Goal: Register for event/course

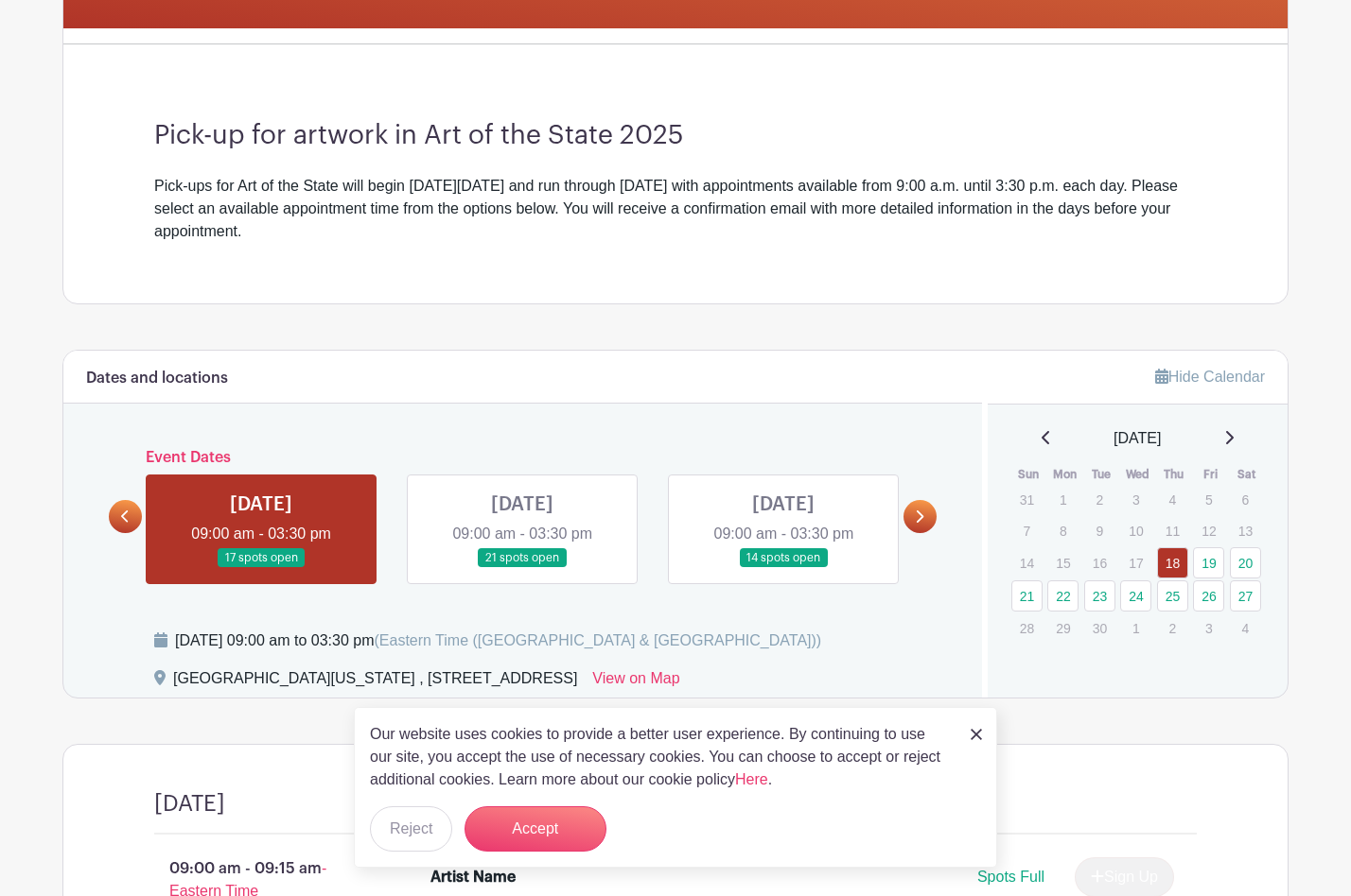
scroll to position [453, 0]
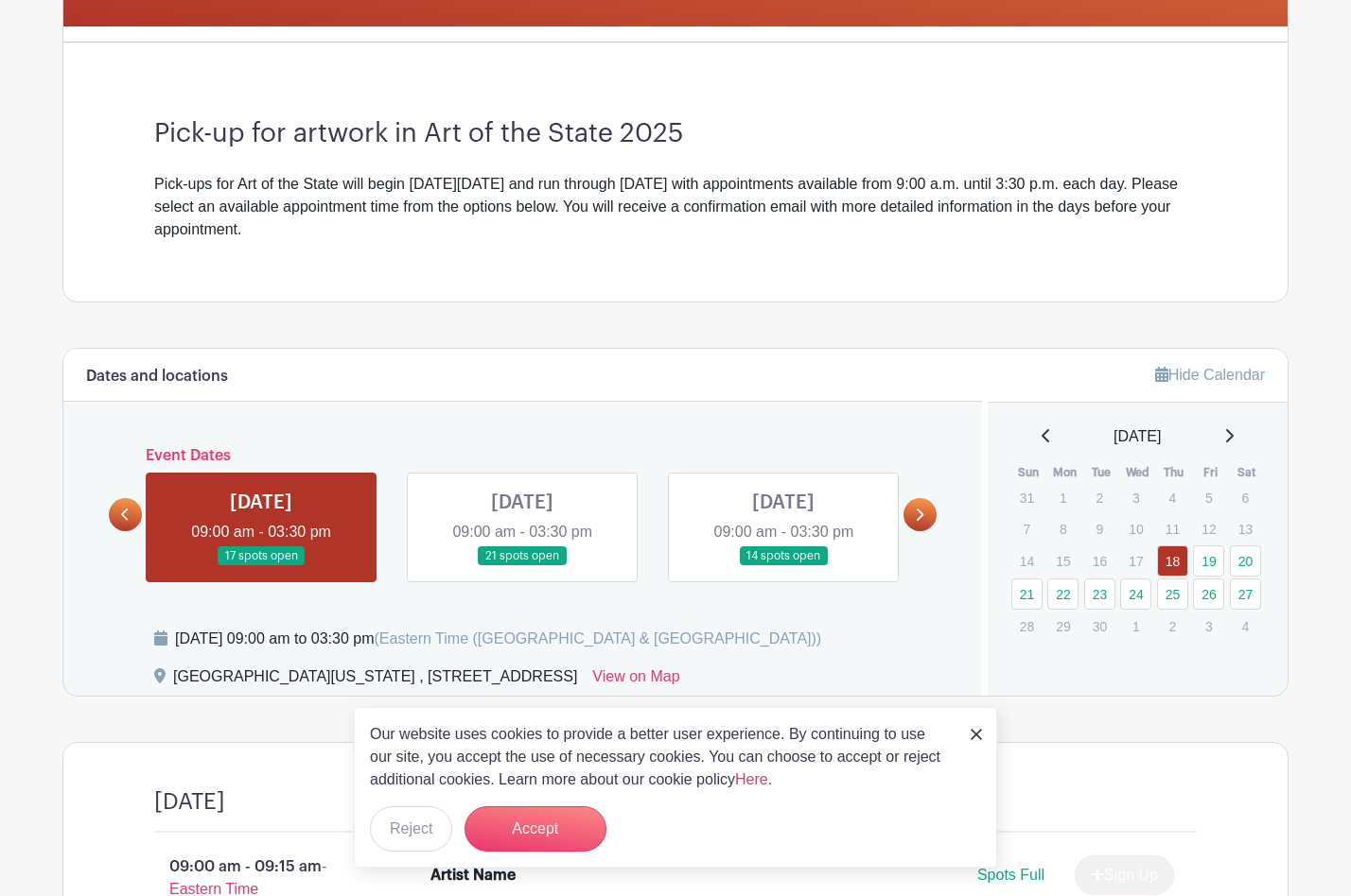
click at [783, 567] on link at bounding box center [783, 567] width 0 height 0
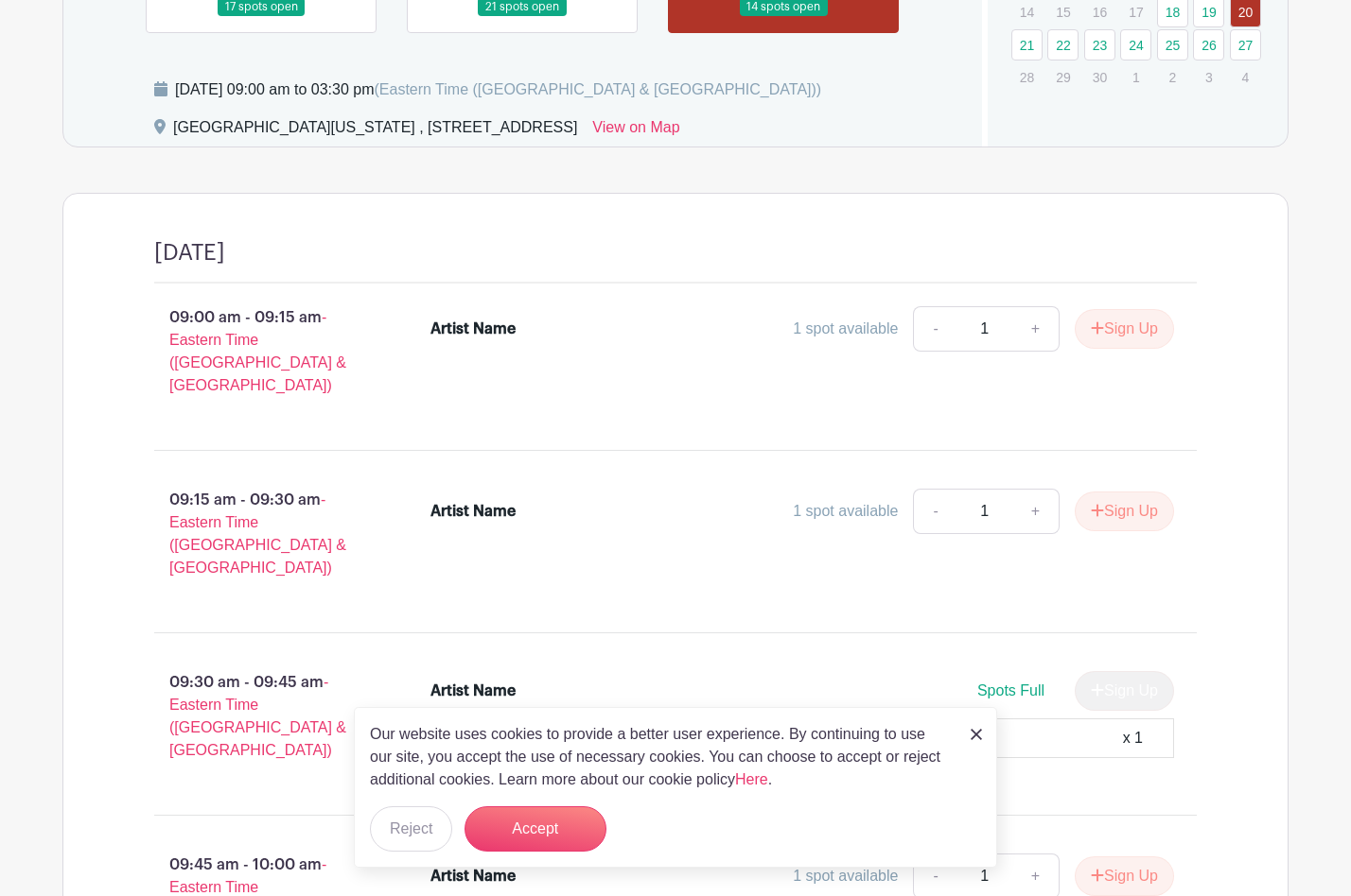
scroll to position [1002, 0]
click at [505, 501] on div "Artist Name" at bounding box center [472, 512] width 85 height 23
click at [1125, 492] on button "Sign Up" at bounding box center [1124, 511] width 100 height 39
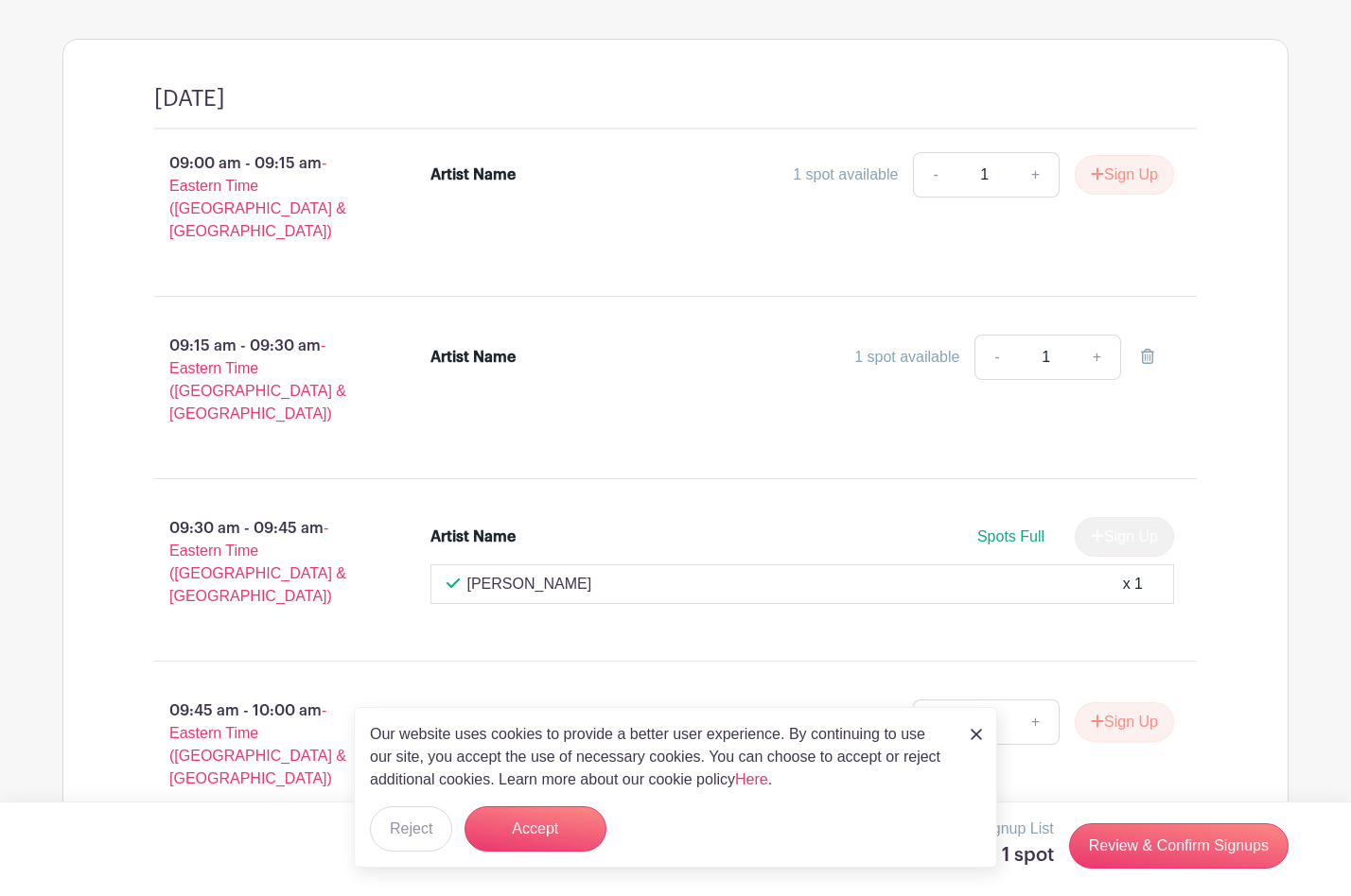
scroll to position [1160, 0]
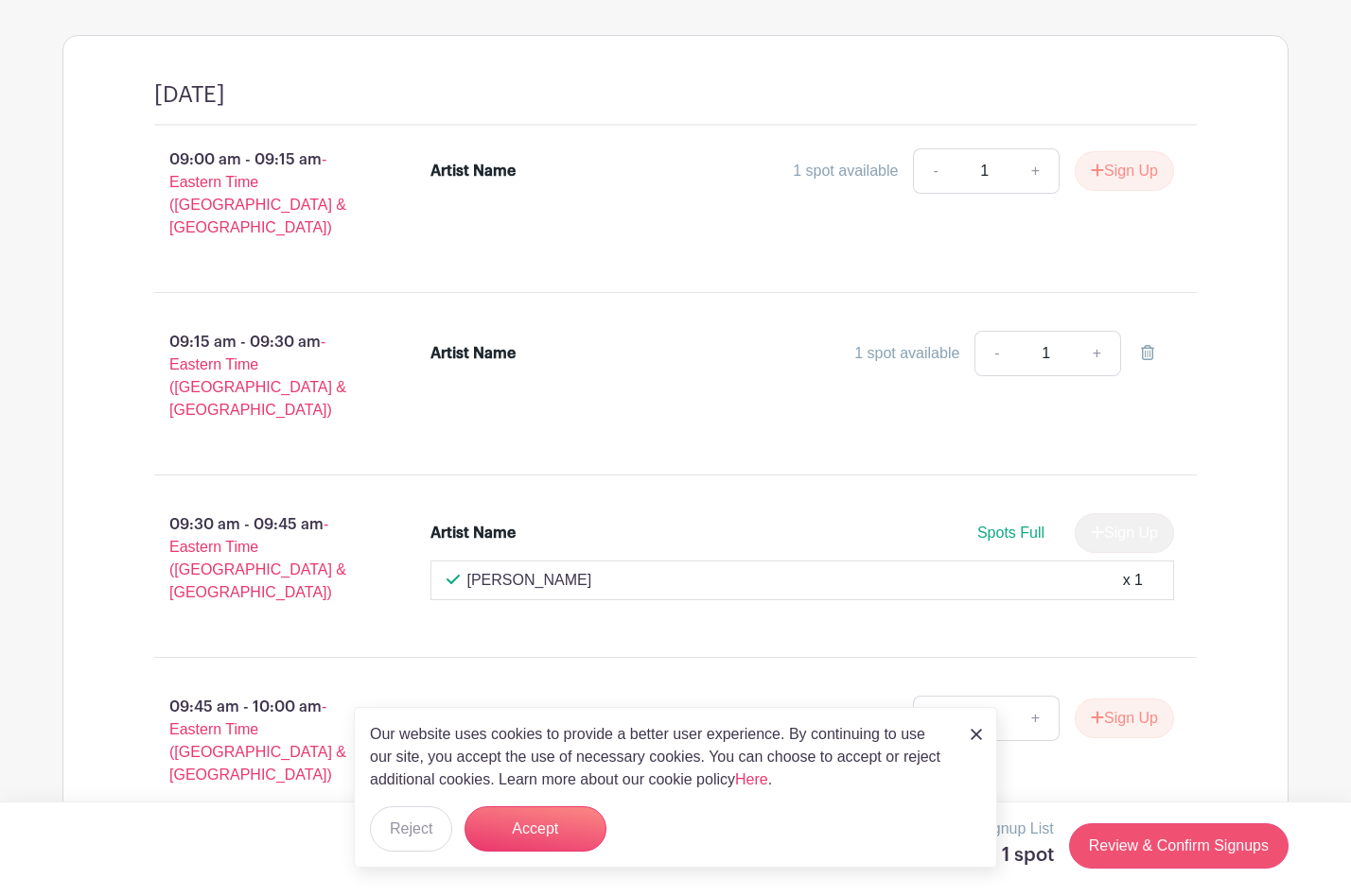
click at [1157, 839] on link "Review & Confirm Signups" at bounding box center [1178, 845] width 219 height 45
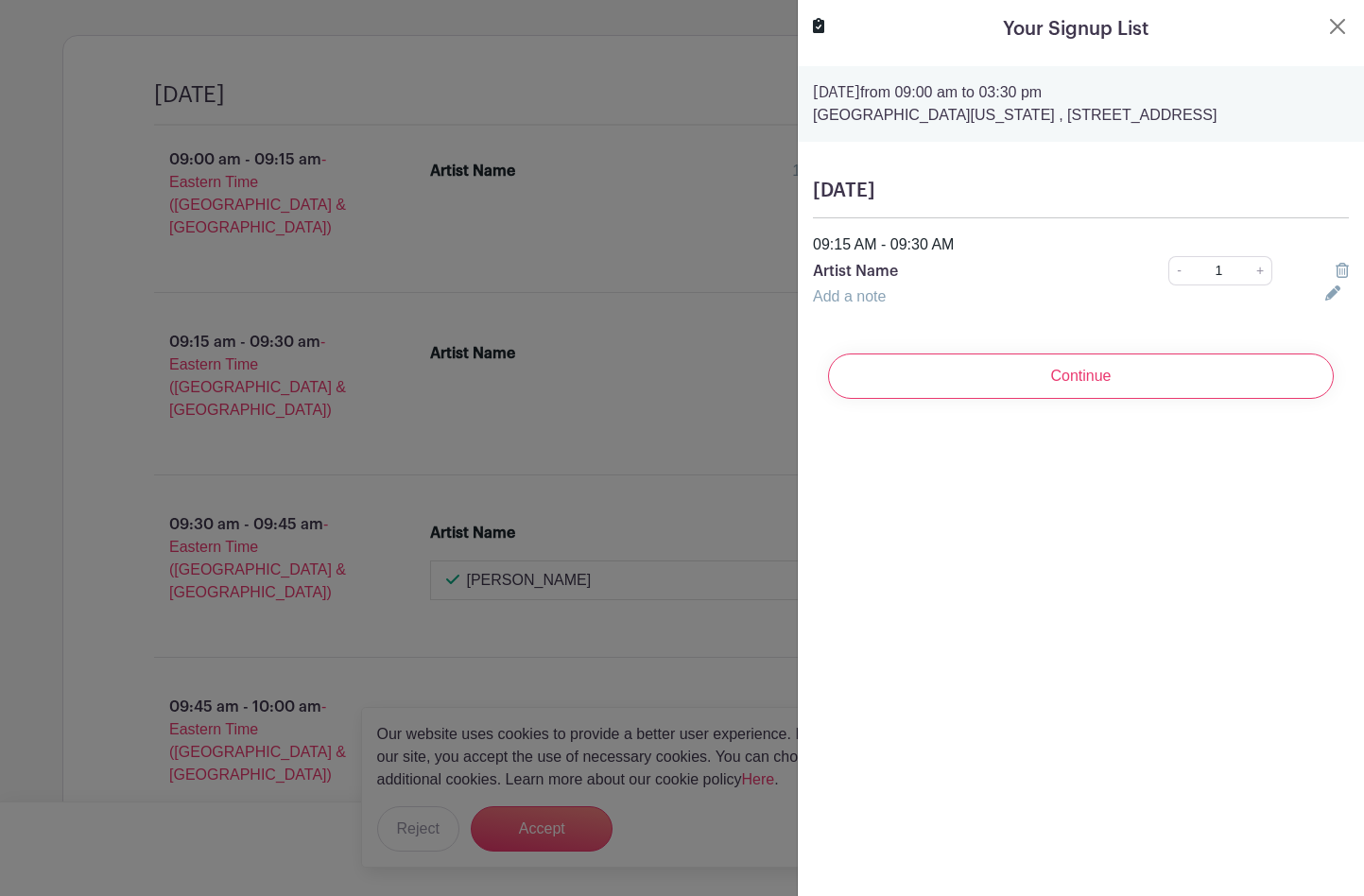
click at [822, 302] on link "Add a note" at bounding box center [850, 296] width 73 height 16
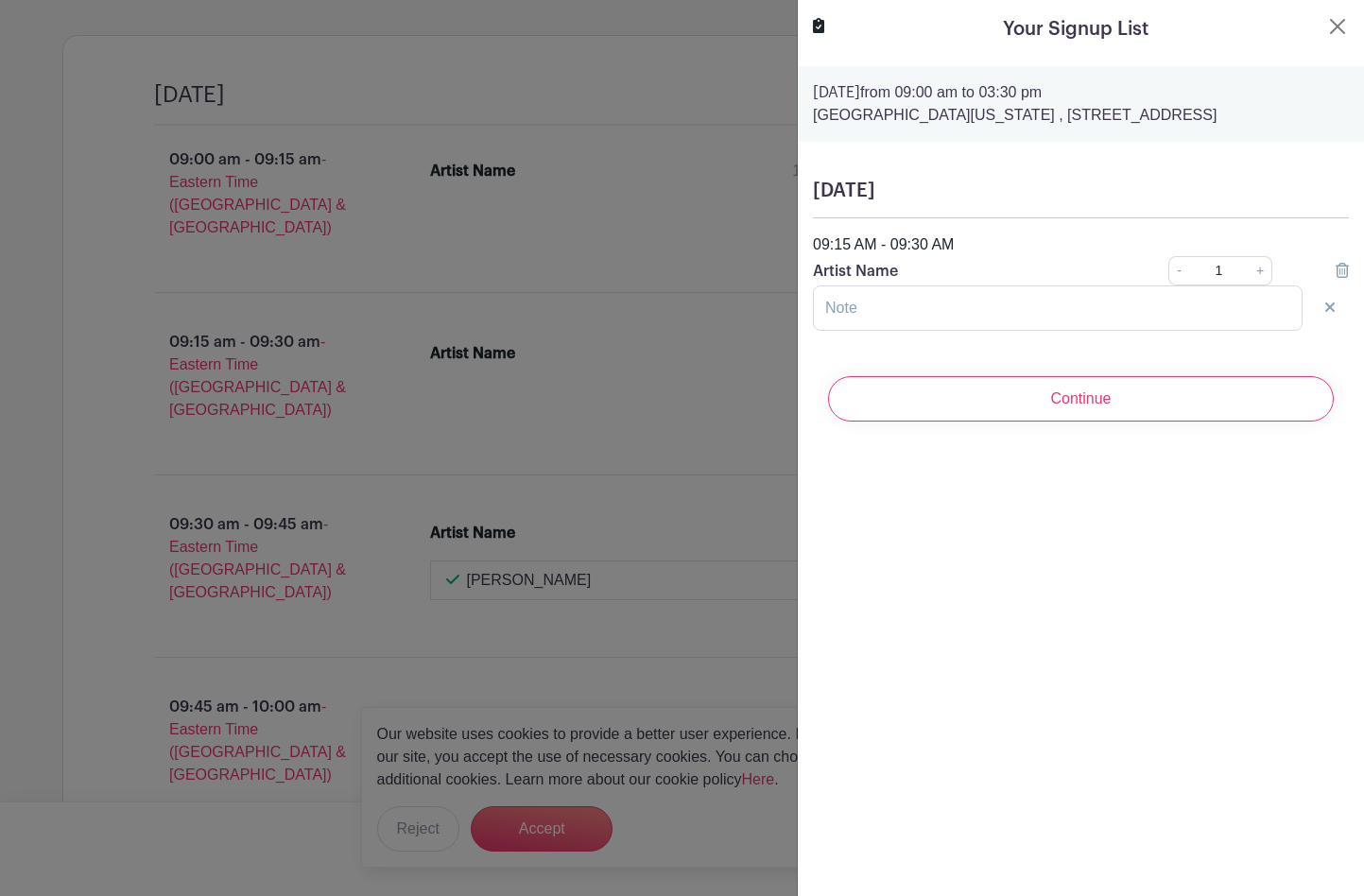
click at [1249, 272] on link "+" at bounding box center [1261, 271] width 24 height 30
click at [904, 267] on p "Artist Name" at bounding box center [965, 272] width 303 height 23
click at [897, 272] on p "Artist Name" at bounding box center [965, 272] width 303 height 23
click at [898, 272] on p "Artist Name" at bounding box center [965, 272] width 303 height 23
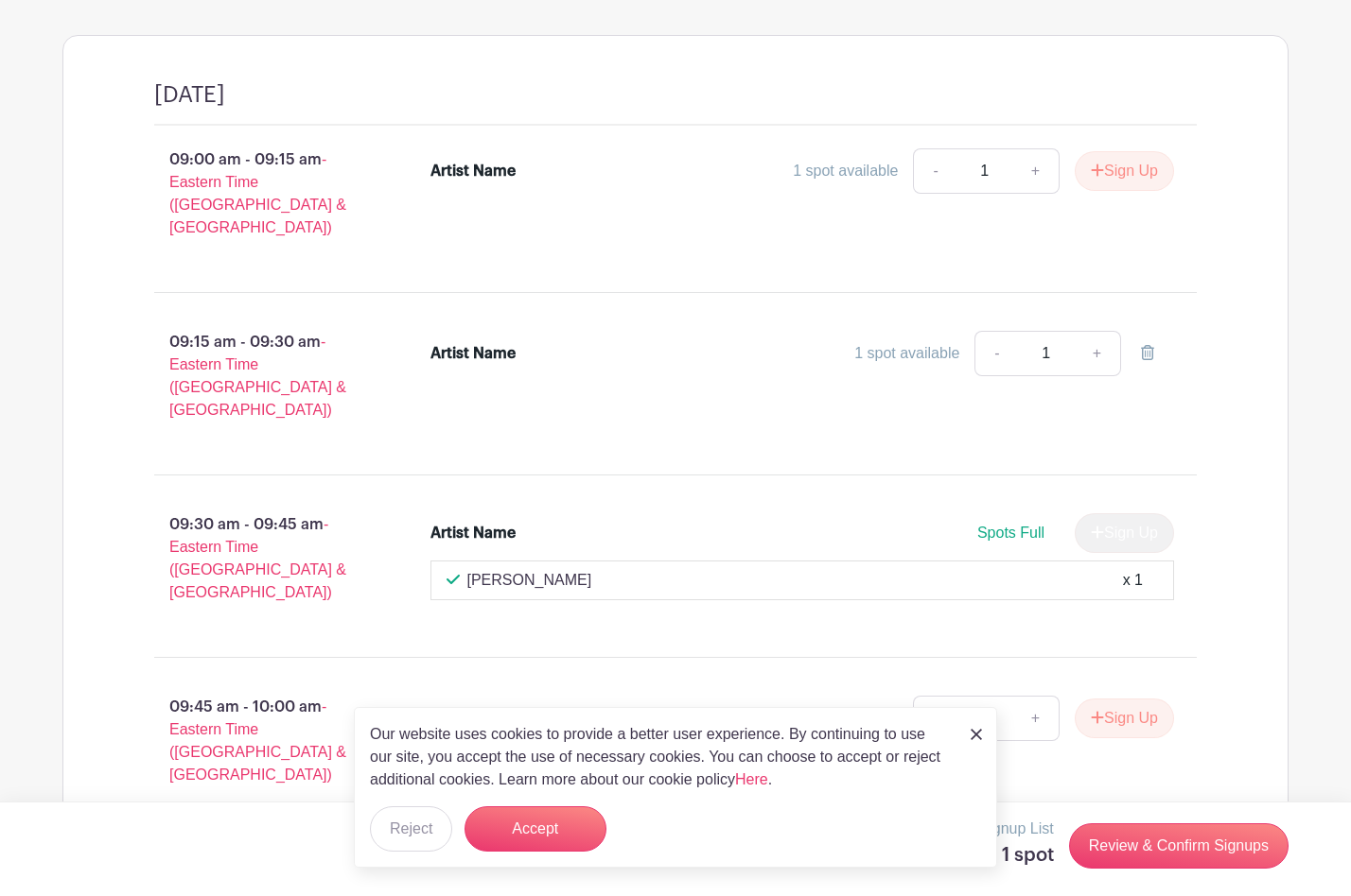
click at [492, 343] on div "Artist Name" at bounding box center [472, 354] width 85 height 23
click at [436, 343] on div "Artist Name" at bounding box center [472, 354] width 85 height 23
click at [413, 824] on button "Reject" at bounding box center [411, 829] width 82 height 45
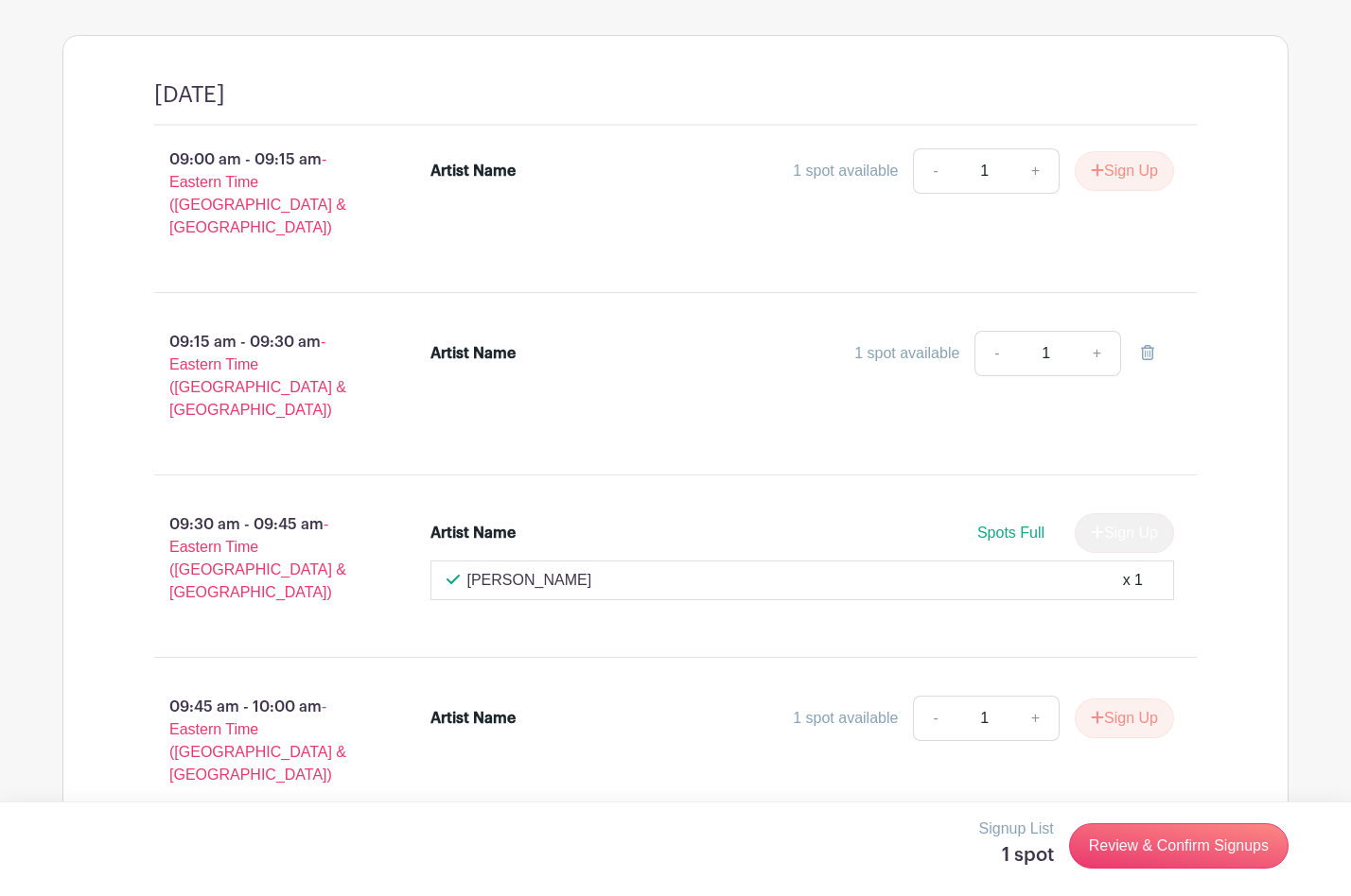
click at [927, 343] on div "1 spot available" at bounding box center [907, 354] width 105 height 23
click at [229, 325] on p "09:15 am - 09:30 am - Eastern Time ([GEOGRAPHIC_DATA] & [GEOGRAPHIC_DATA])" at bounding box center [261, 376] width 276 height 106
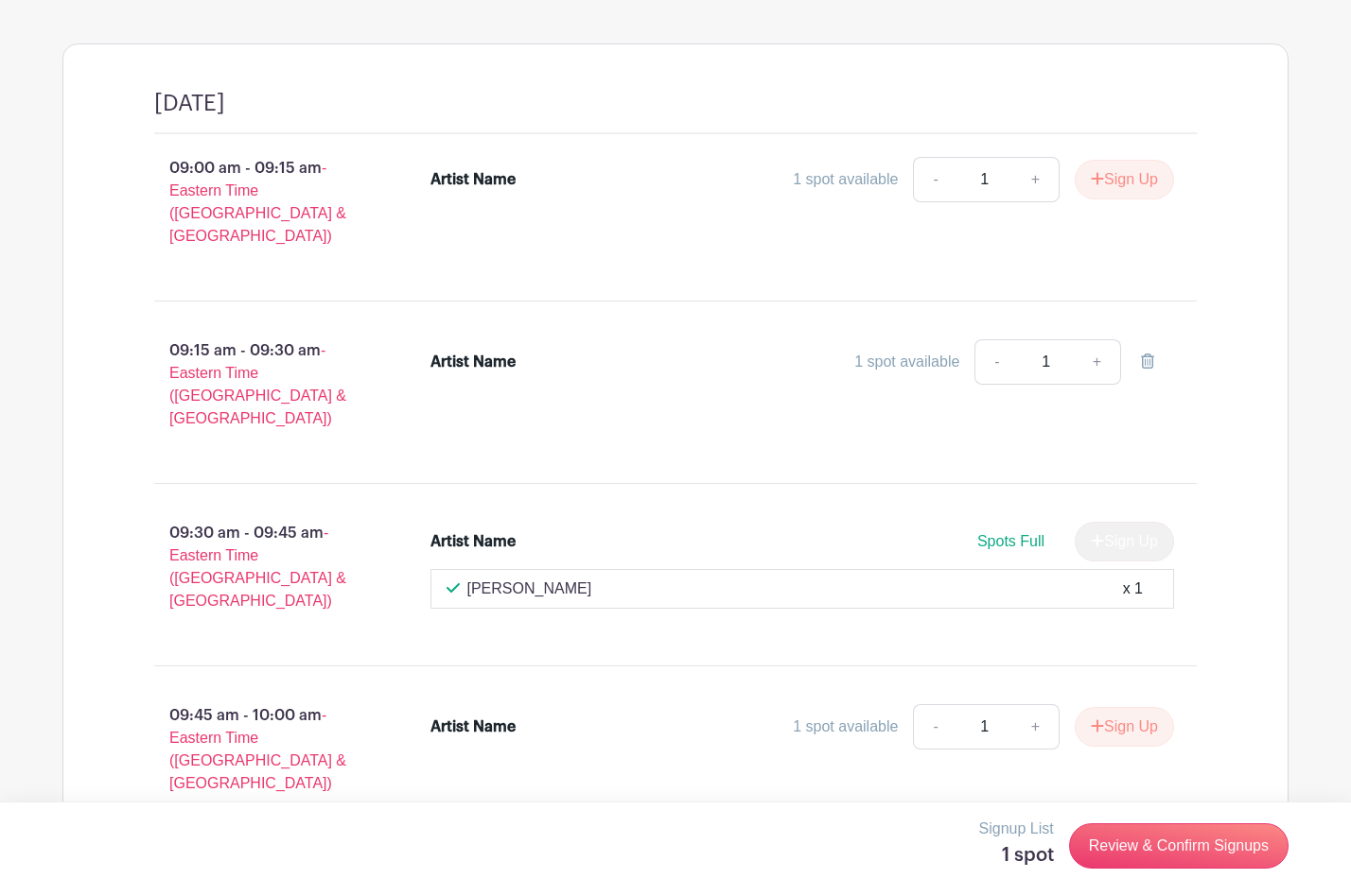
scroll to position [1133, 0]
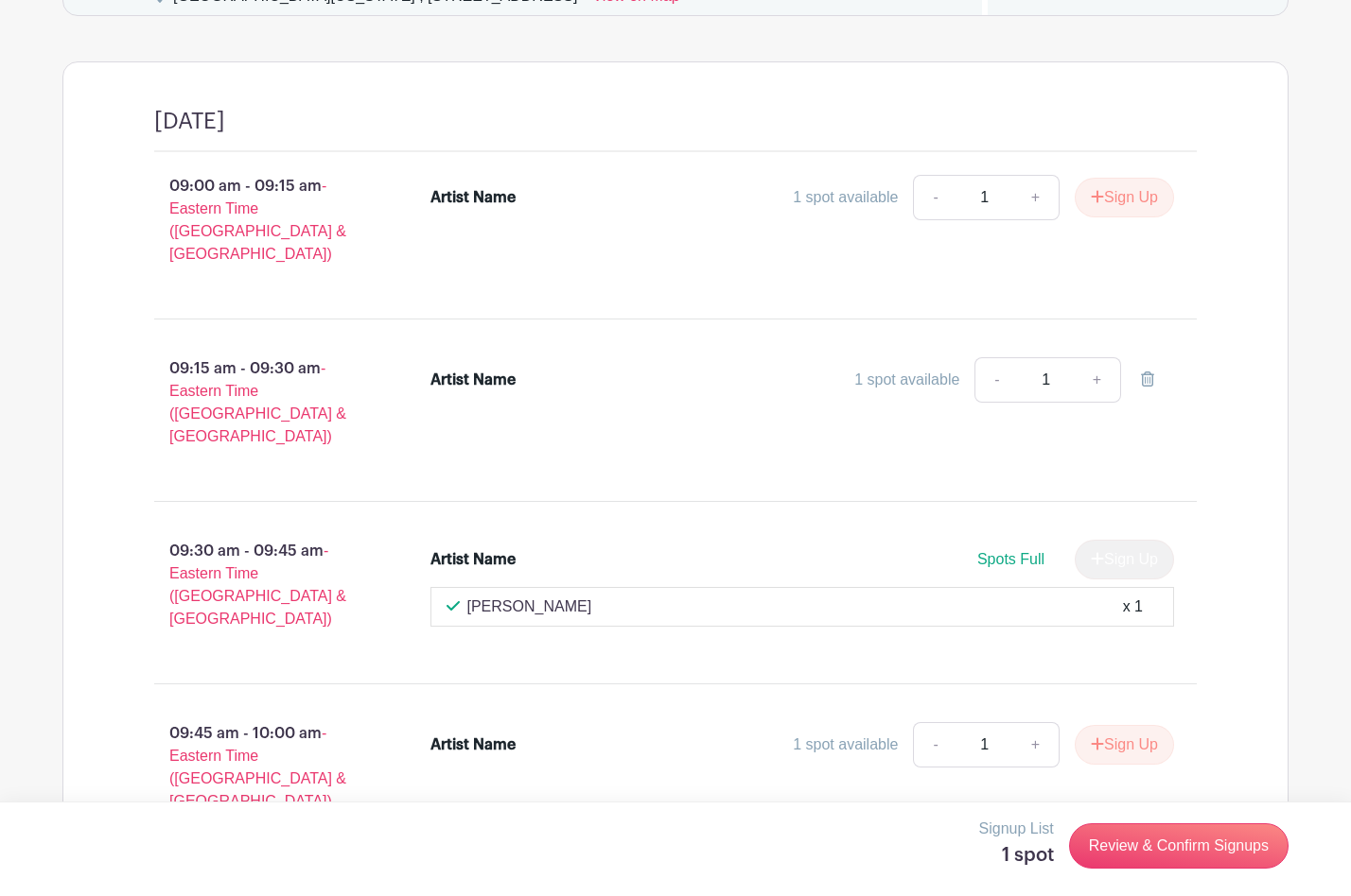
click at [267, 360] on p "09:15 am - 09:30 am - Eastern Time ([GEOGRAPHIC_DATA] & [GEOGRAPHIC_DATA])" at bounding box center [261, 402] width 276 height 106
click at [486, 369] on div "Artist Name" at bounding box center [472, 380] width 85 height 23
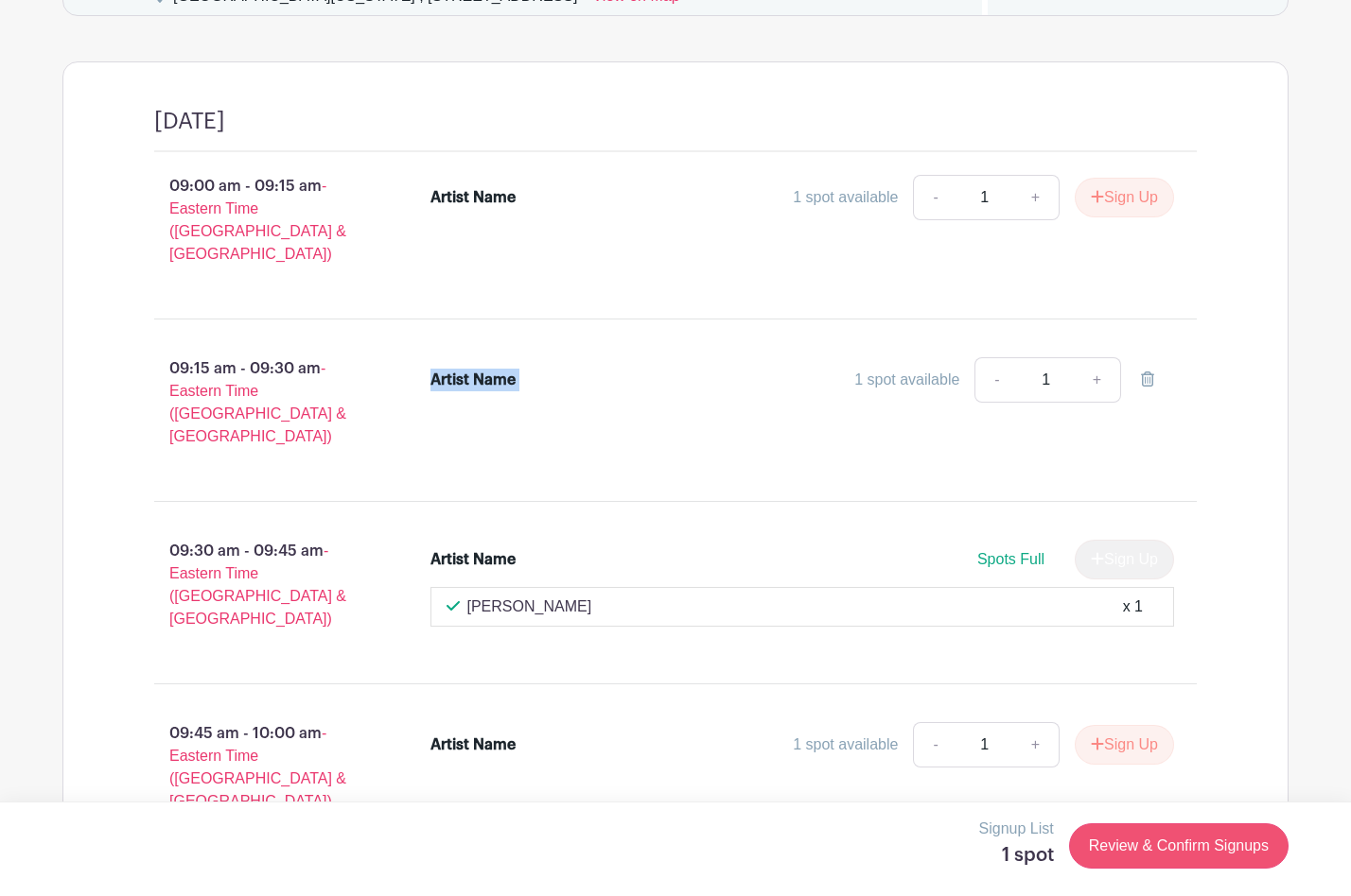
click at [1149, 838] on link "Review & Confirm Signups" at bounding box center [1178, 845] width 219 height 45
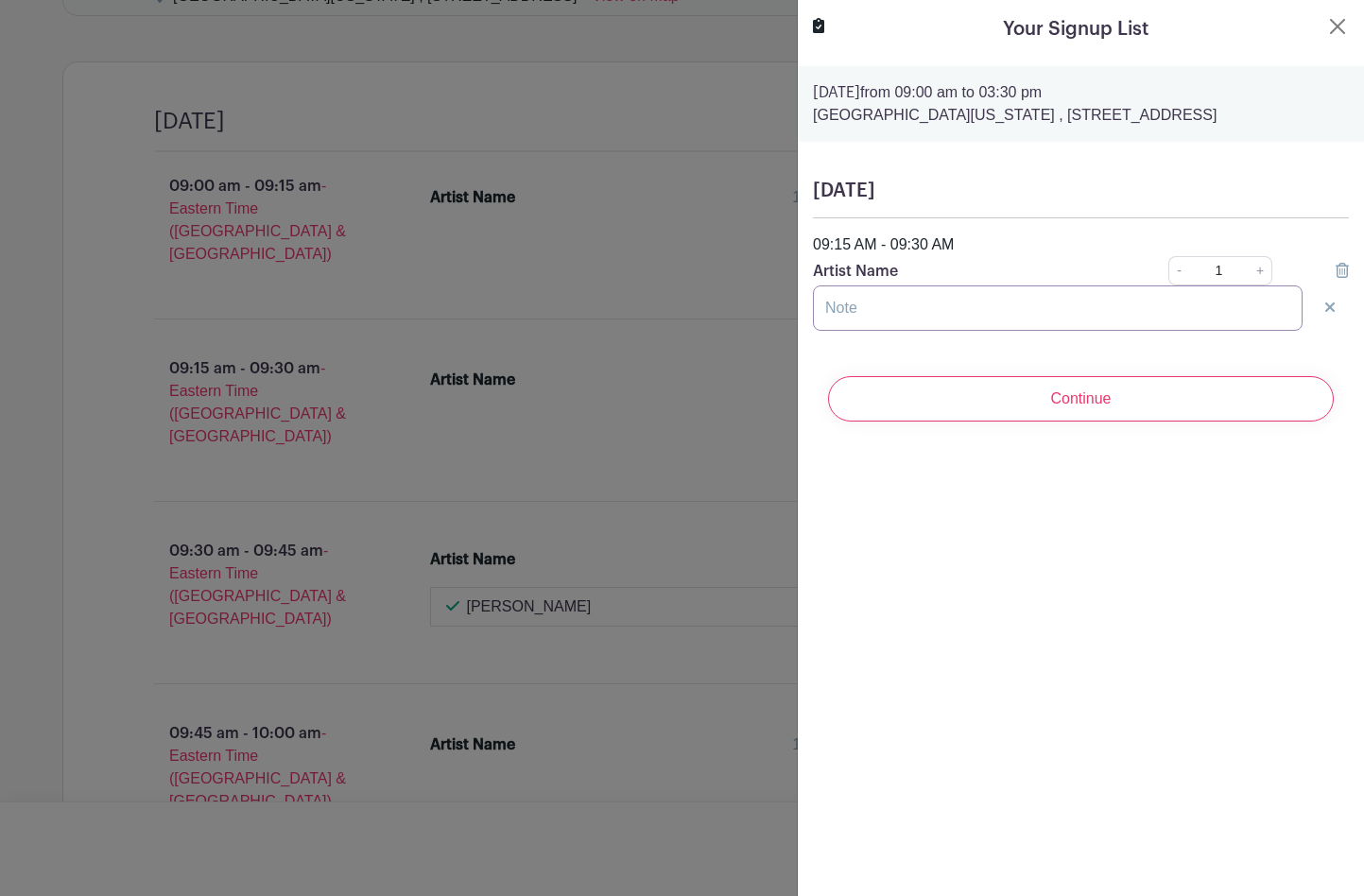
click at [864, 316] on input "text" at bounding box center [1059, 307] width 490 height 45
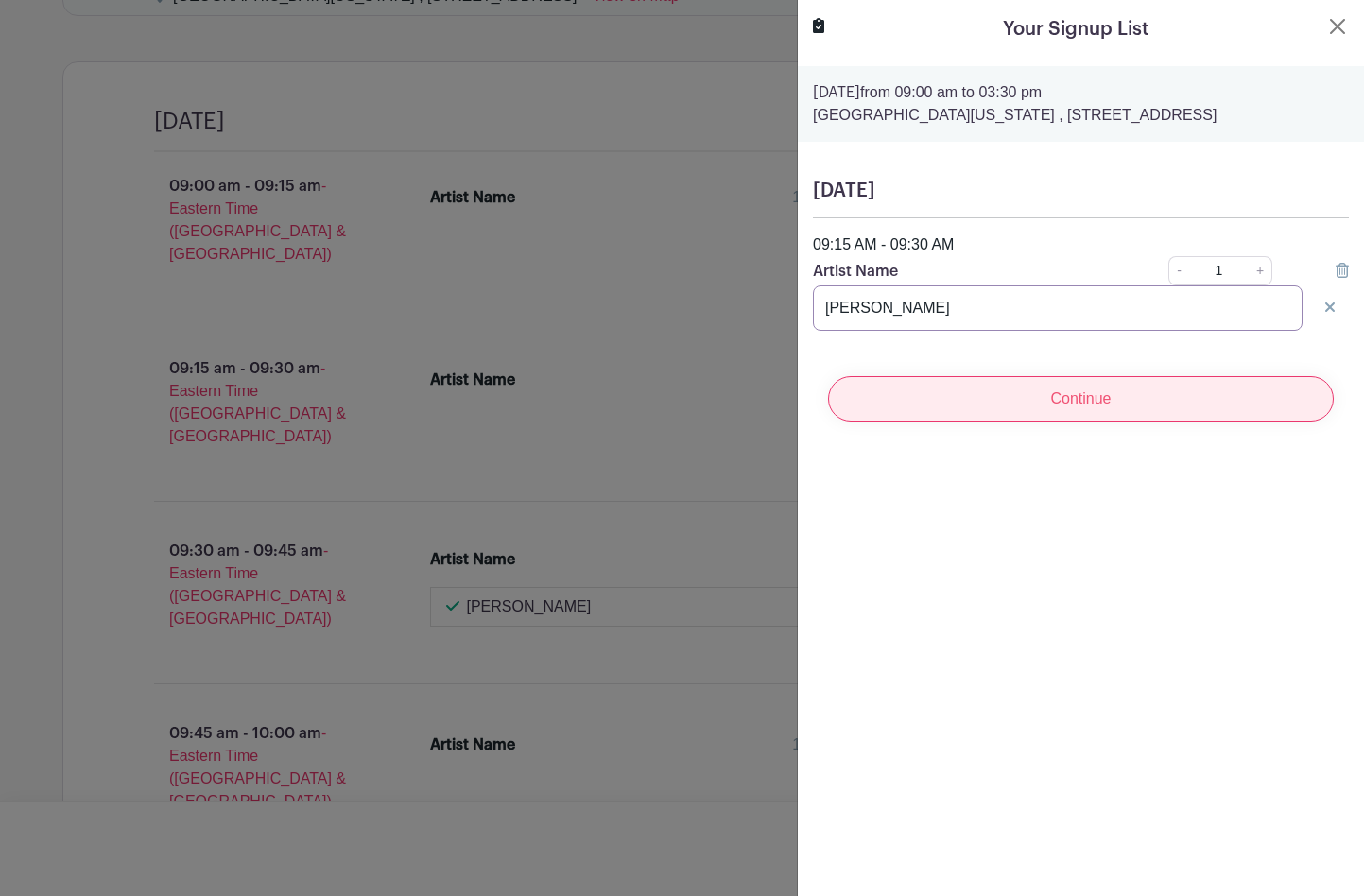
type input "[PERSON_NAME]"
click at [1056, 409] on input "Continue" at bounding box center [1081, 398] width 505 height 45
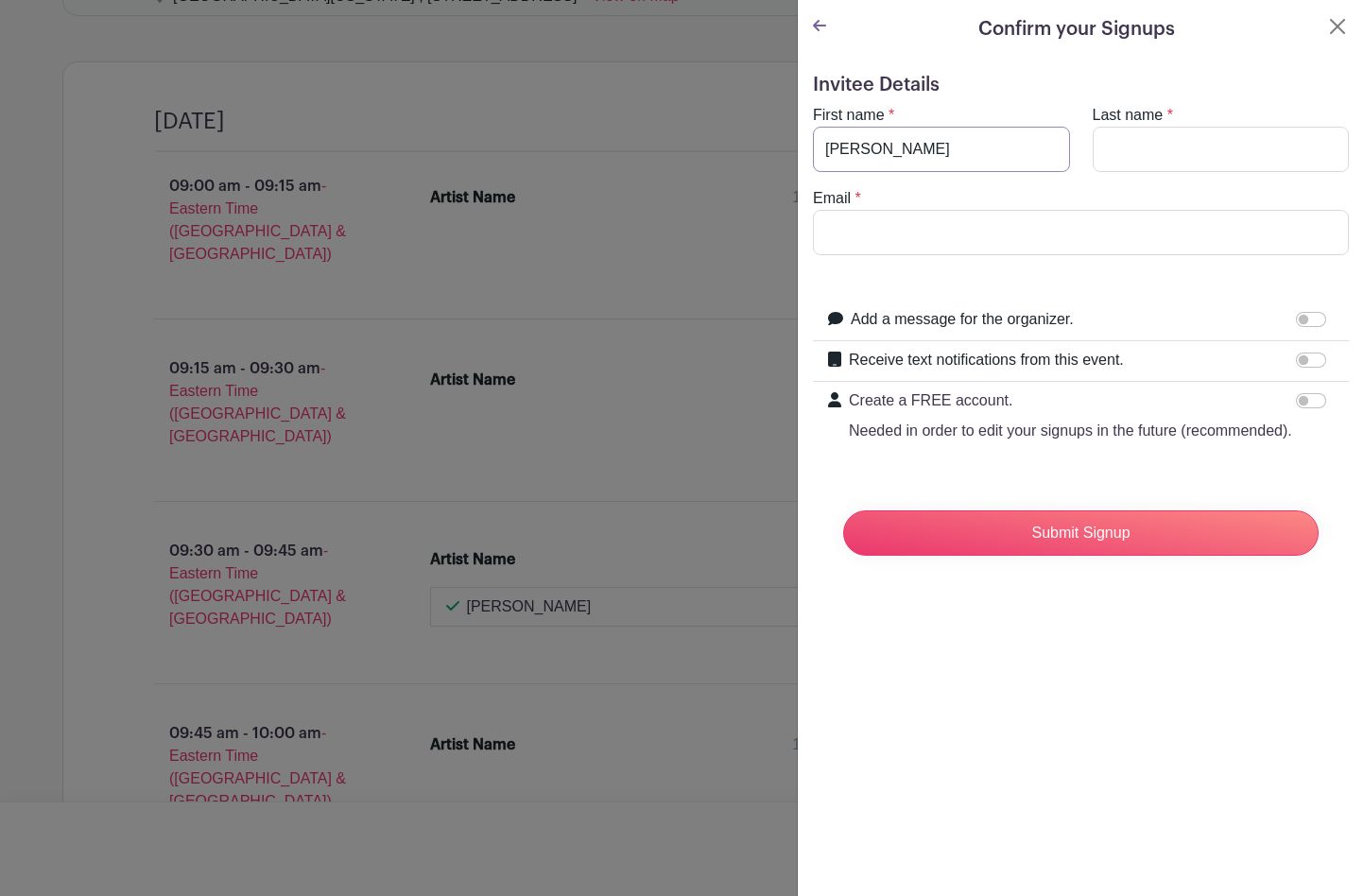
type input "[PERSON_NAME]"
type input "Wiltraut"
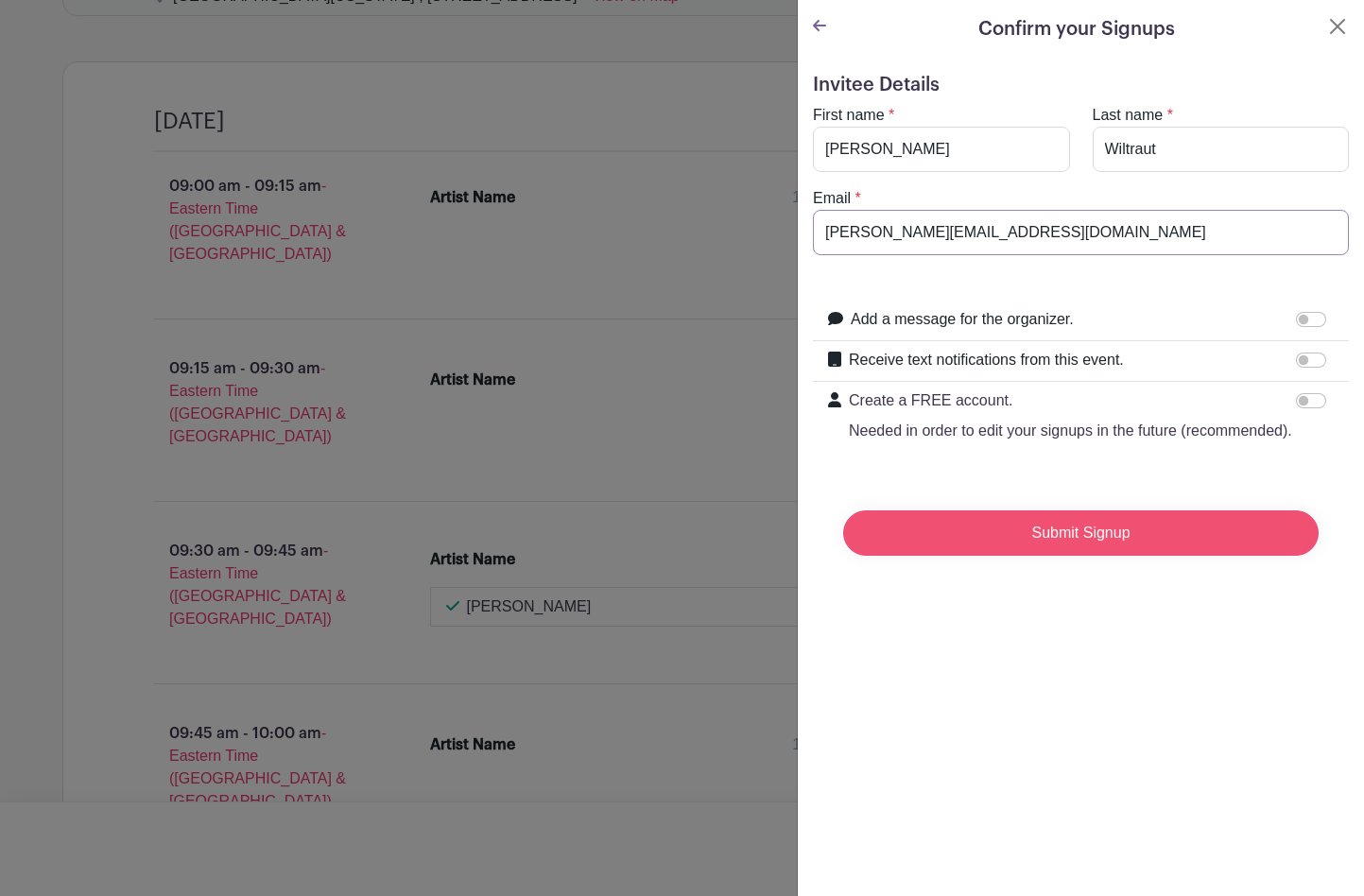
type input "[PERSON_NAME][EMAIL_ADDRESS][DOMAIN_NAME]"
click at [1081, 553] on input "Submit Signup" at bounding box center [1081, 532] width 476 height 45
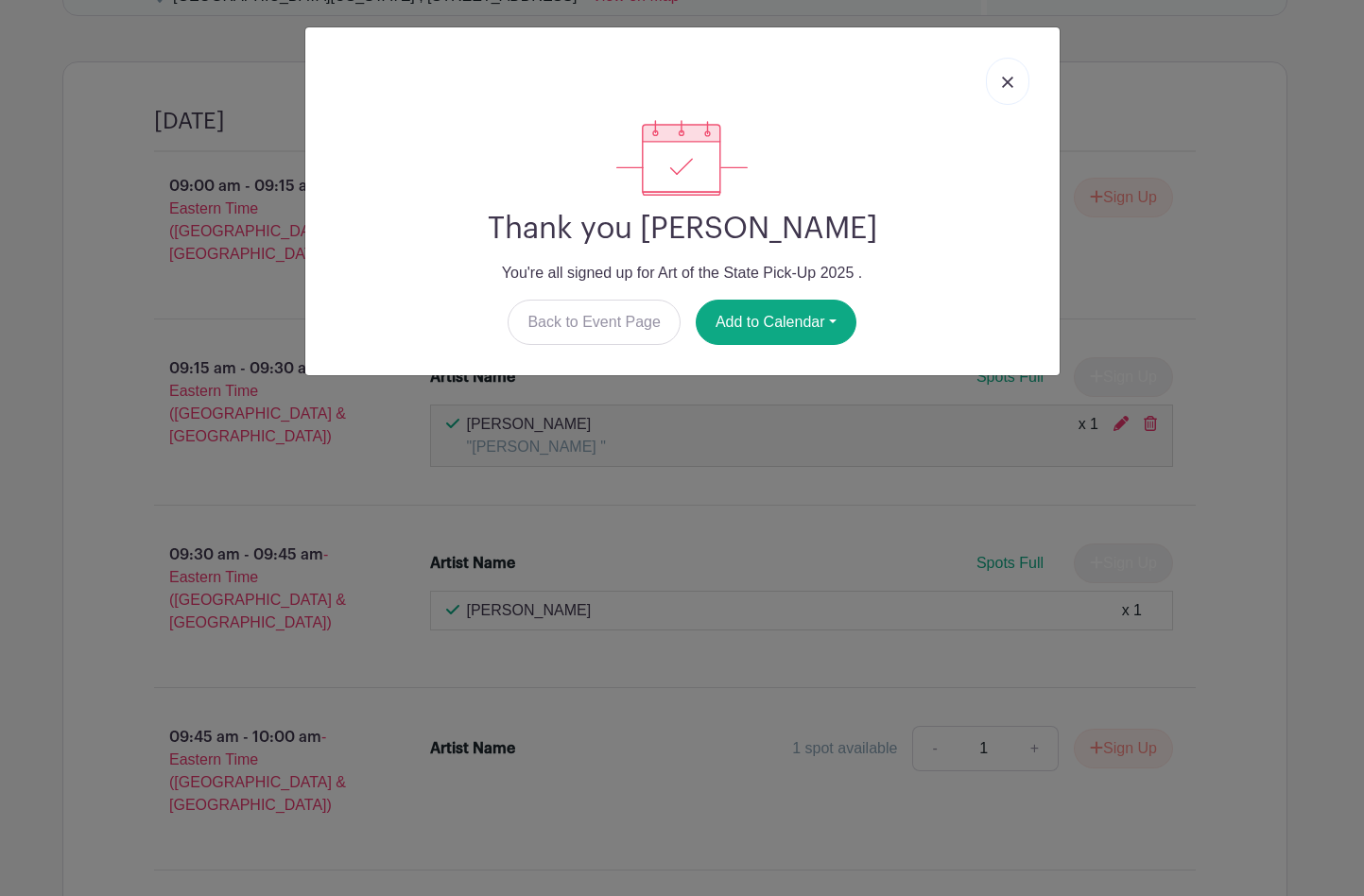
click at [1007, 81] on img at bounding box center [1008, 82] width 11 height 11
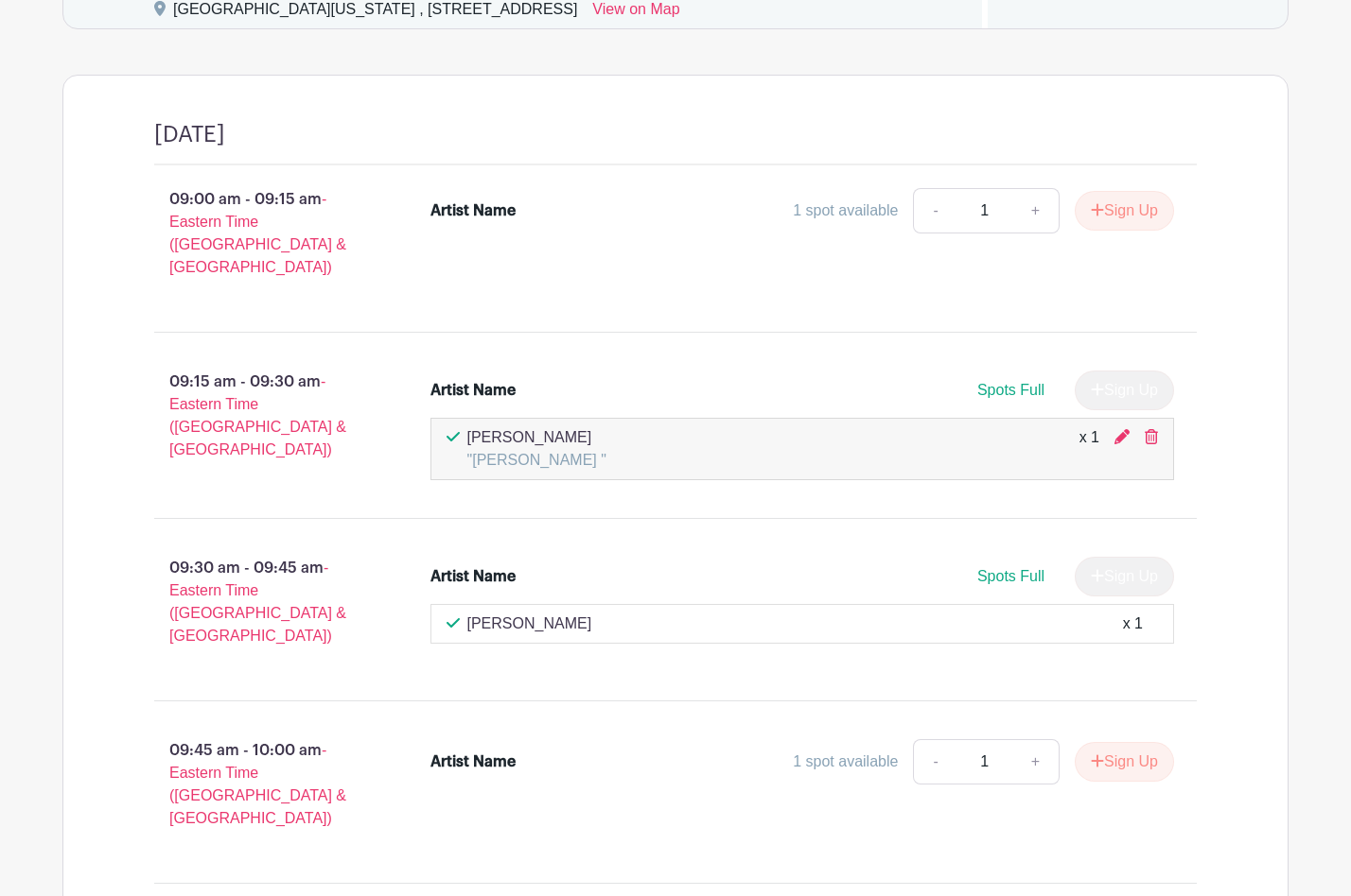
scroll to position [1121, 0]
